Goal: Information Seeking & Learning: Learn about a topic

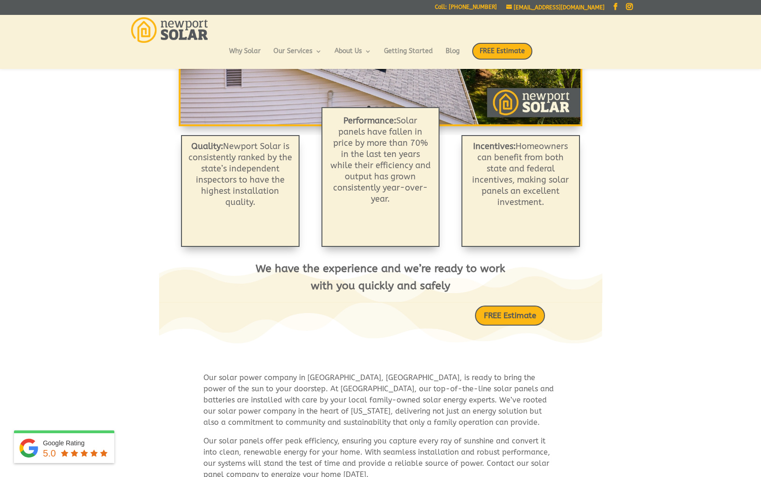
scroll to position [441, 0]
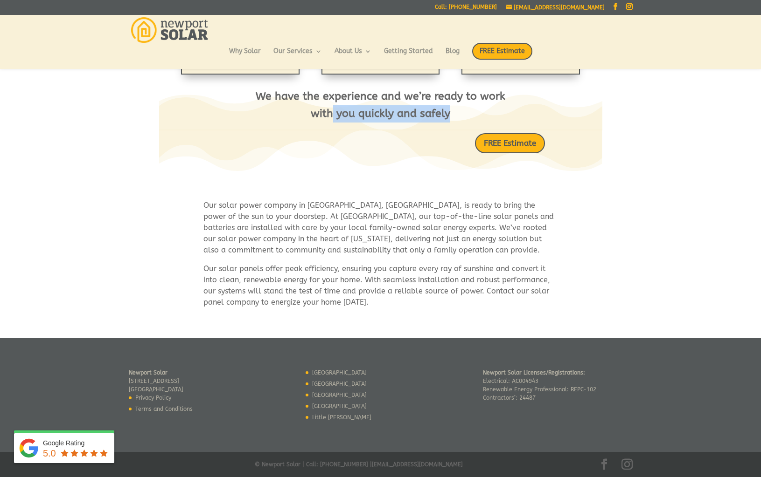
drag, startPoint x: 332, startPoint y: 103, endPoint x: 457, endPoint y: 103, distance: 125.0
click at [457, 103] on p "We have the experience and we’re ready to work with you quickly and safely" at bounding box center [380, 105] width 251 height 35
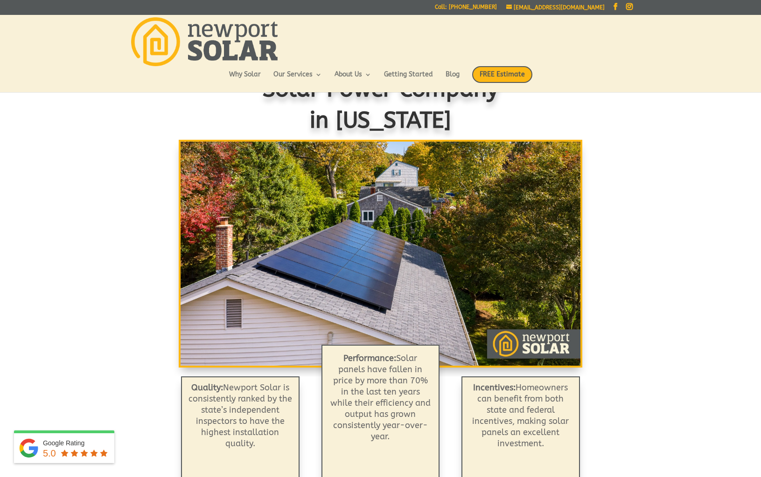
scroll to position [0, 0]
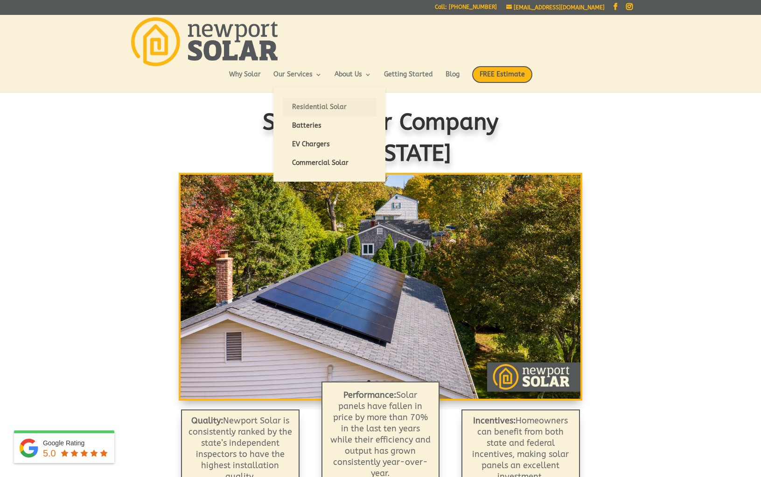
click at [302, 106] on link "Residential Solar" at bounding box center [329, 107] width 93 height 19
